Goal: Navigation & Orientation: Find specific page/section

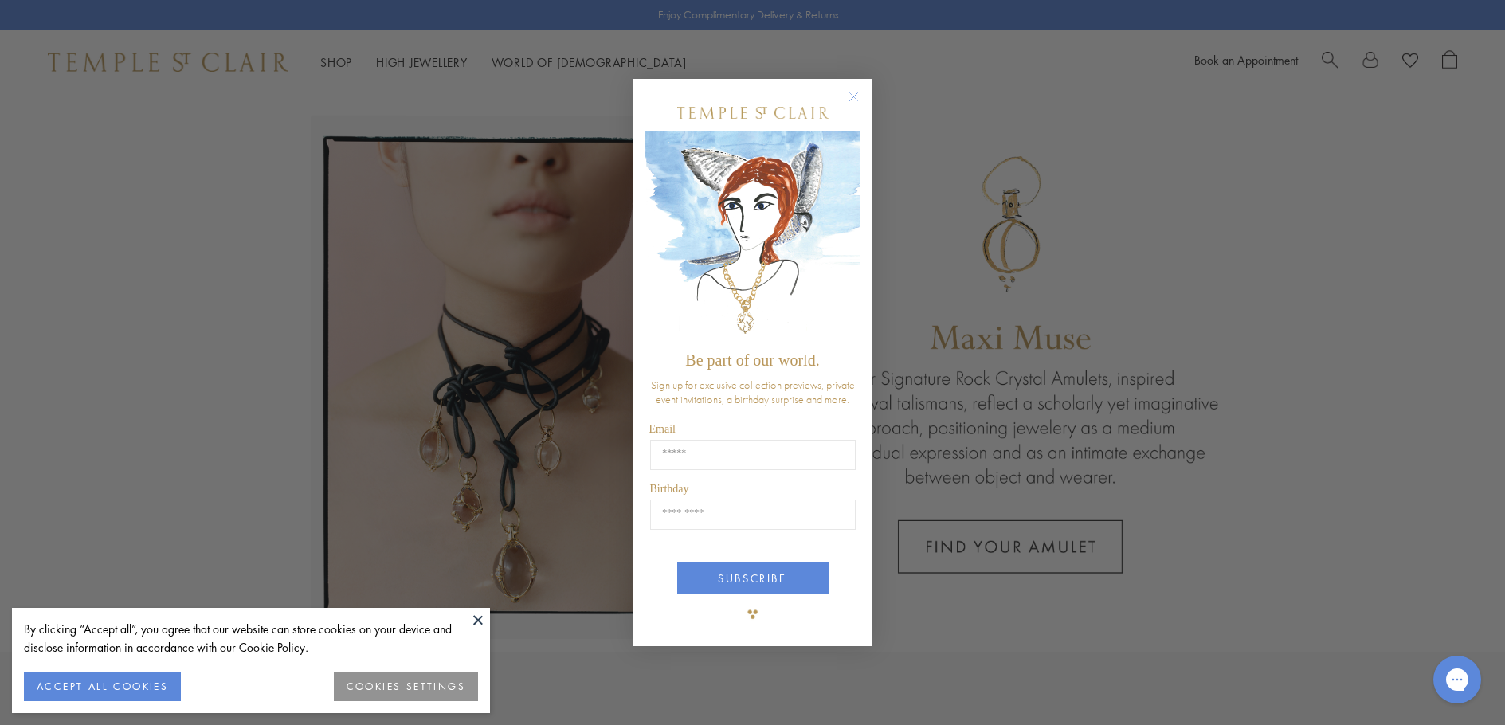
click at [856, 96] on circle "Close dialog" at bounding box center [853, 97] width 19 height 19
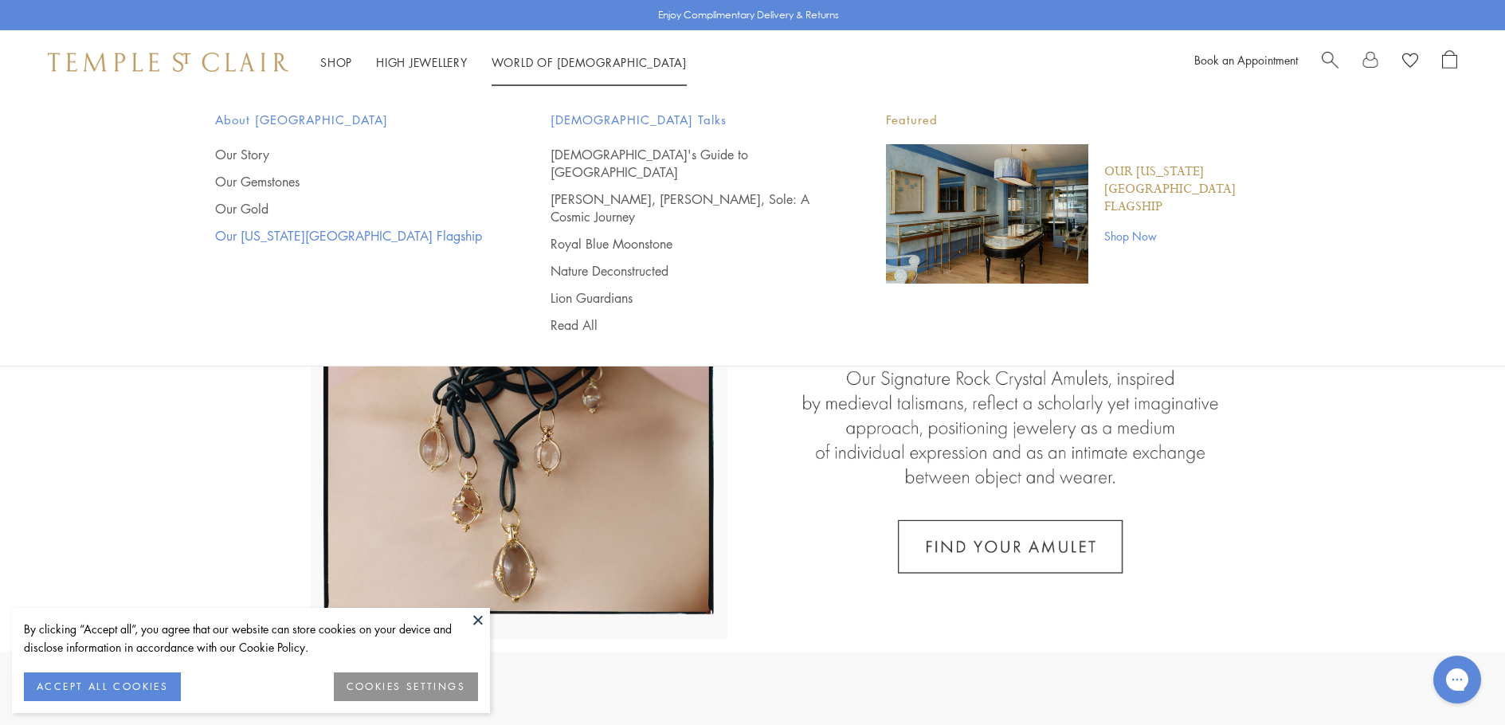
click at [258, 236] on link "Our [US_STATE][GEOGRAPHIC_DATA] Flagship" at bounding box center [351, 236] width 272 height 18
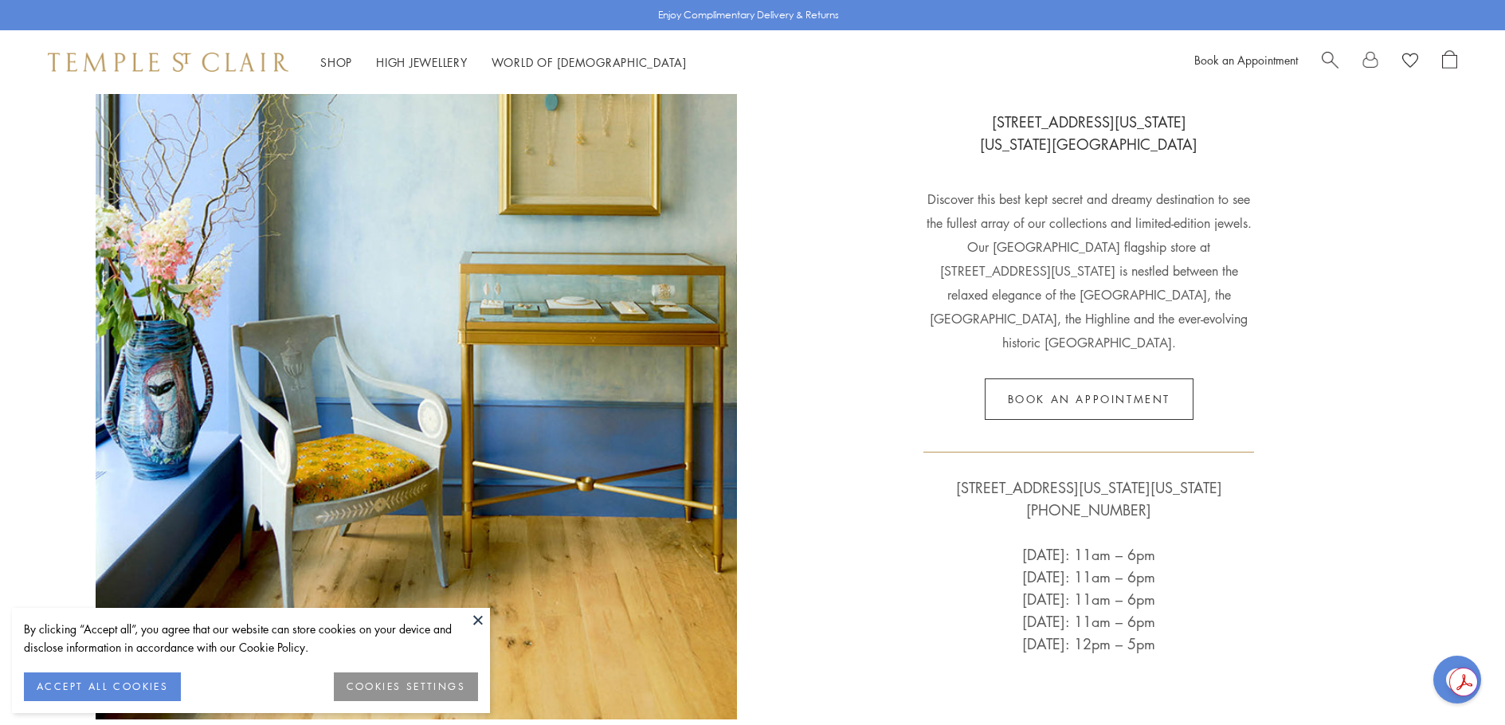
click at [474, 617] on button at bounding box center [478, 620] width 24 height 24
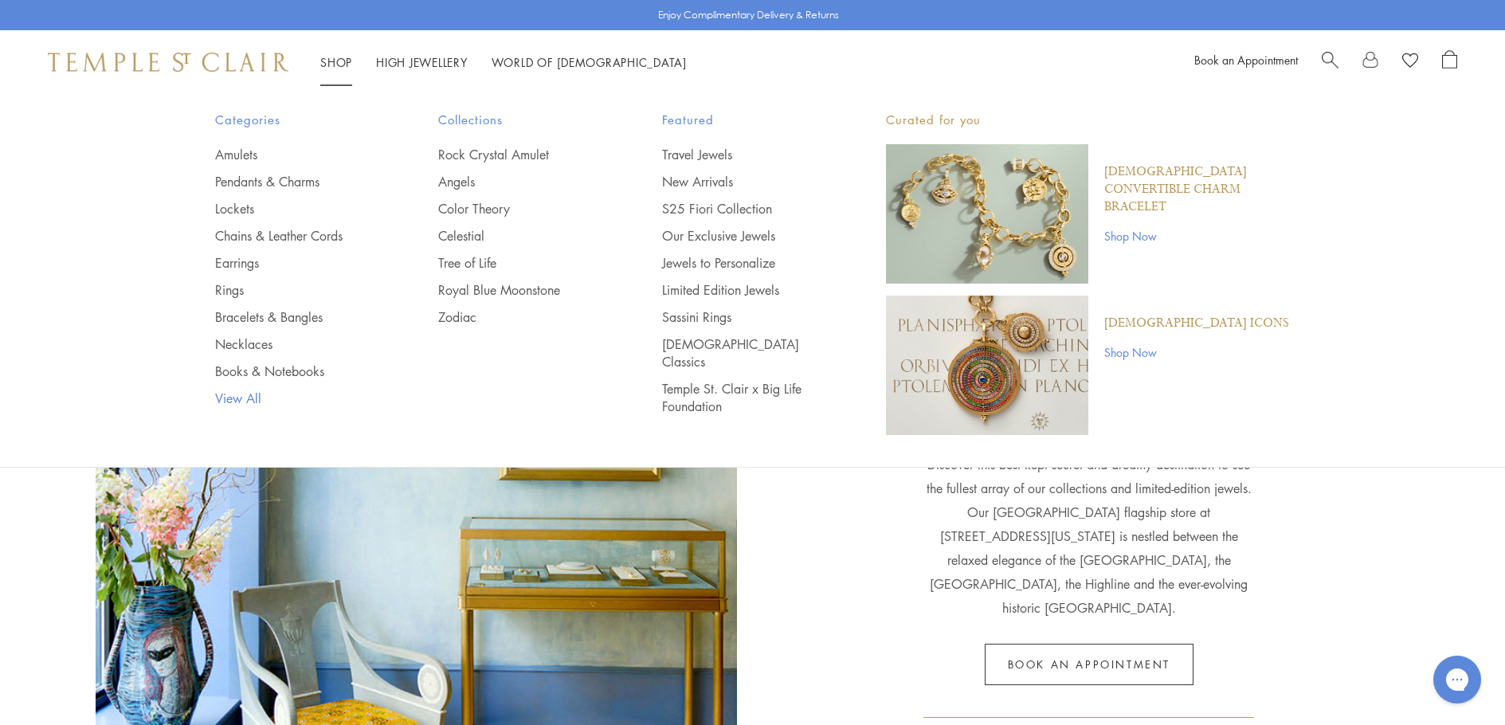
click at [238, 391] on link "View All" at bounding box center [295, 399] width 160 height 18
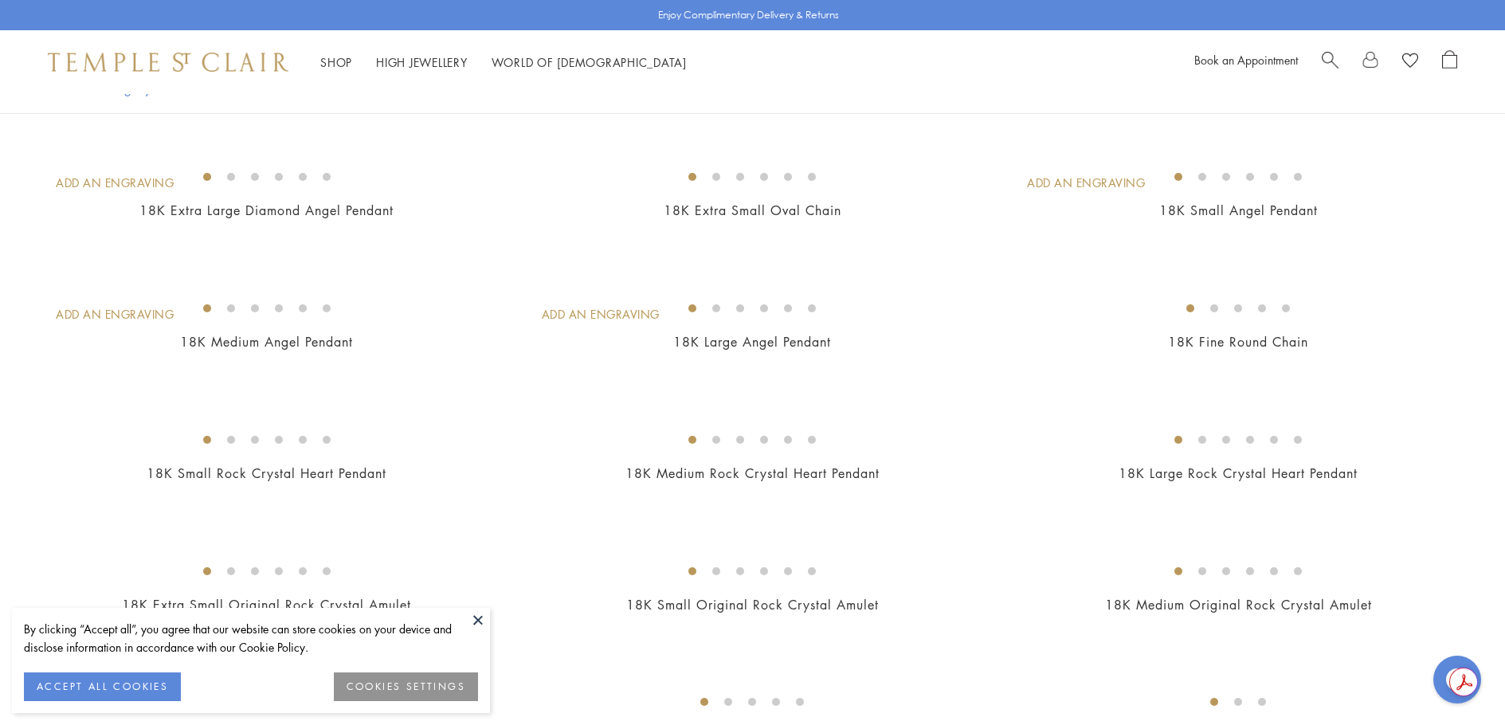
click at [488, 618] on button at bounding box center [478, 620] width 24 height 24
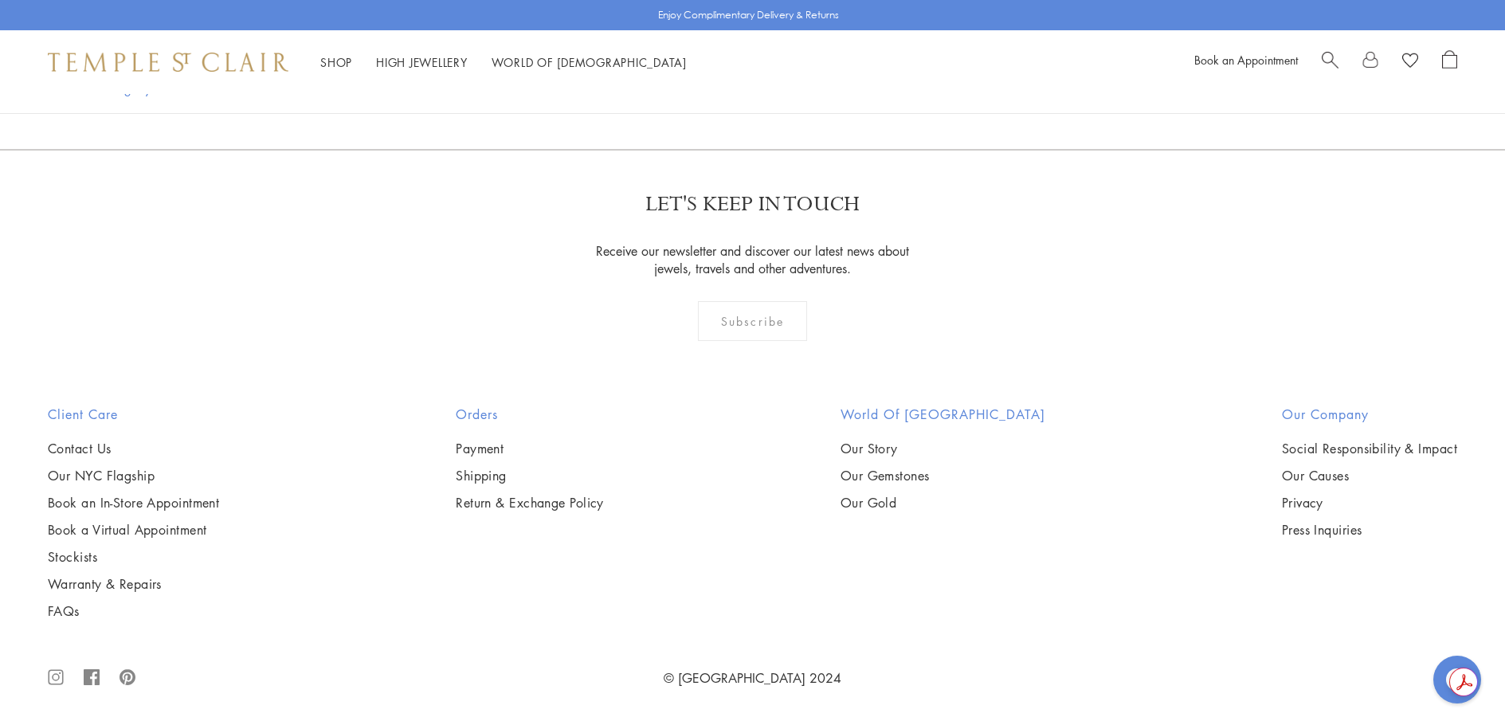
scroll to position [15539, 0]
click at [690, 85] on link "2" at bounding box center [673, 63] width 53 height 44
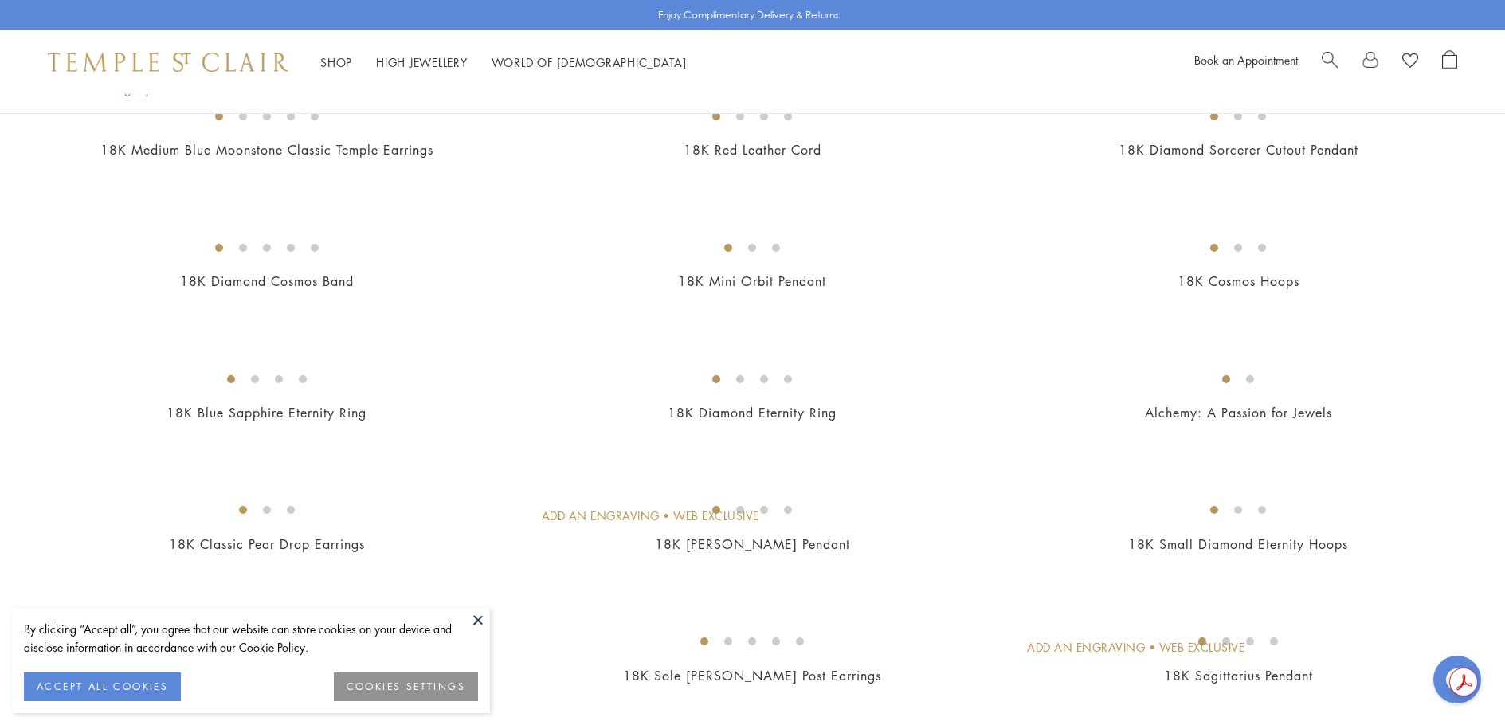
scroll to position [531, 0]
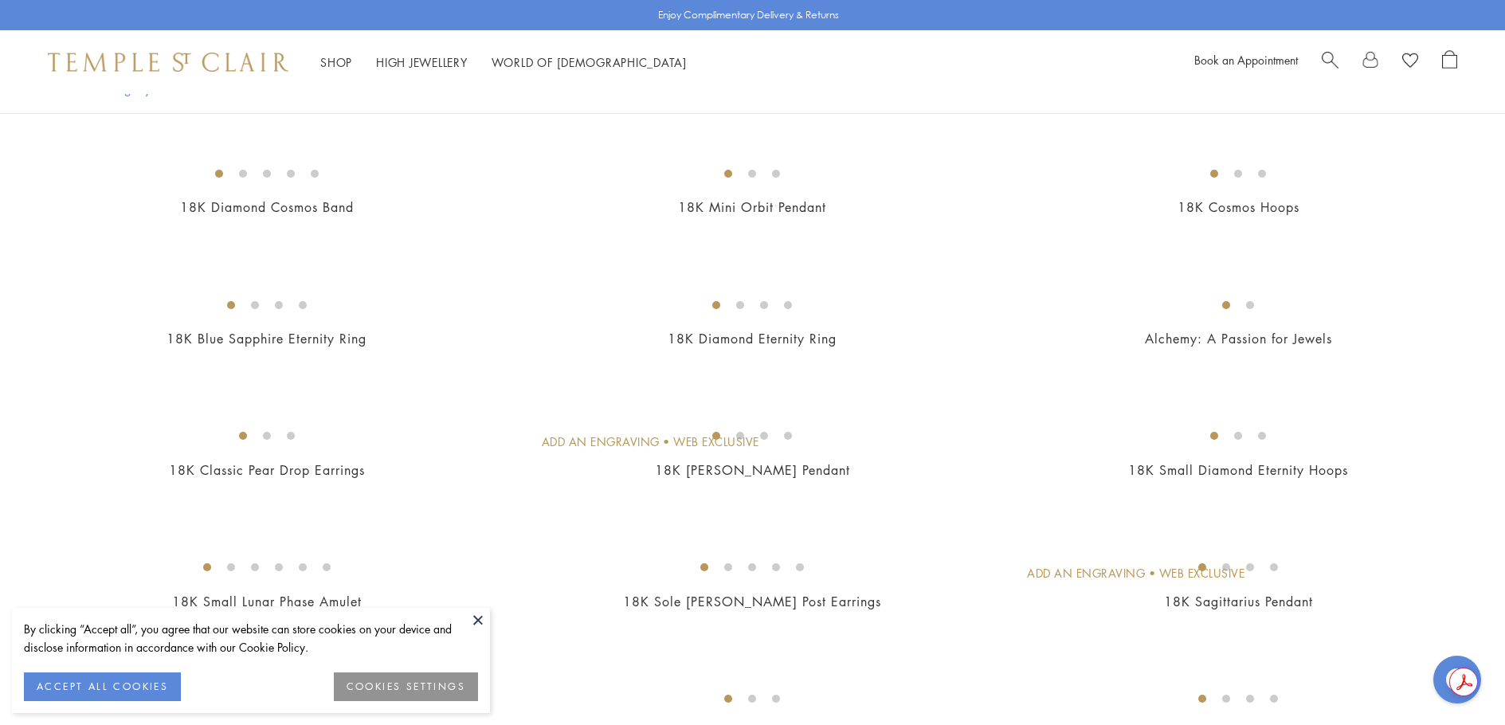
click at [477, 619] on button at bounding box center [478, 620] width 24 height 24
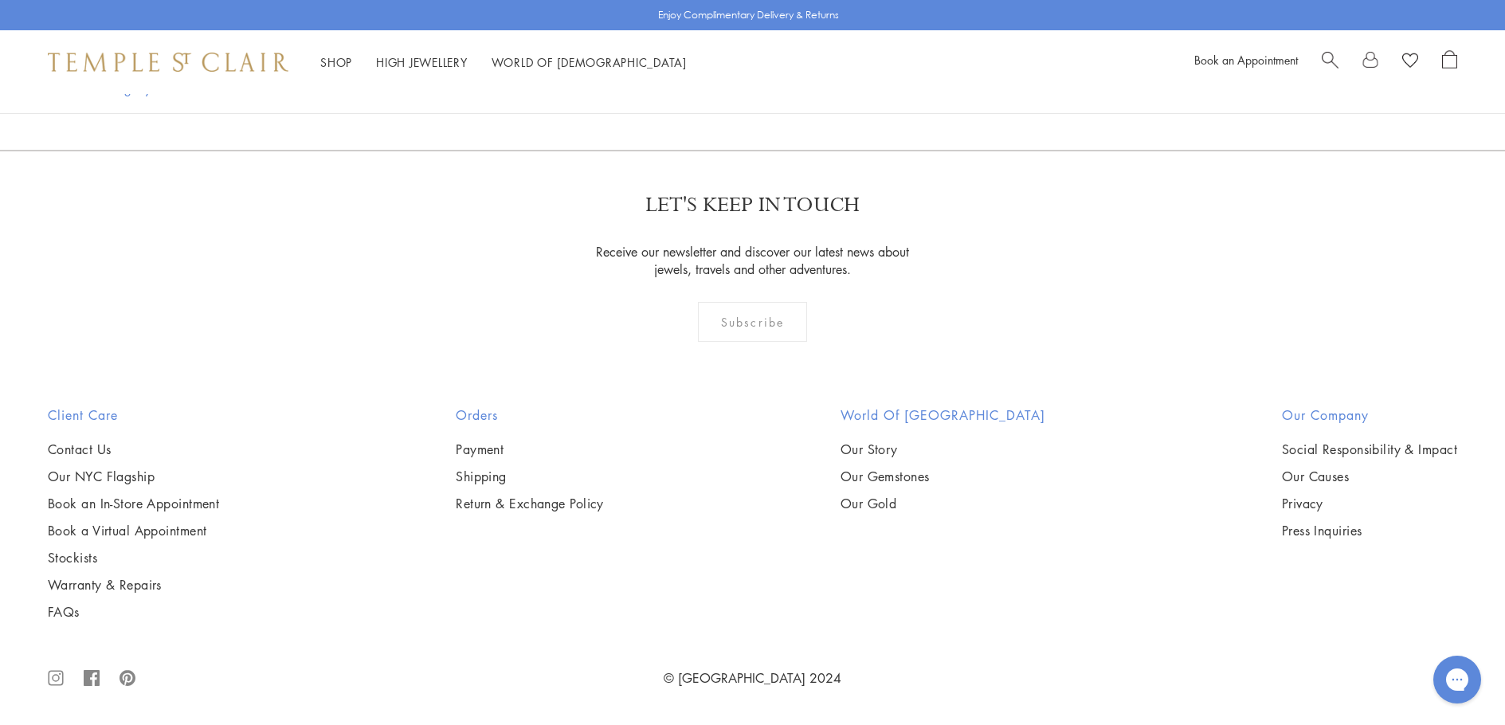
scroll to position [8234, 0]
